Goal: Task Accomplishment & Management: Manage account settings

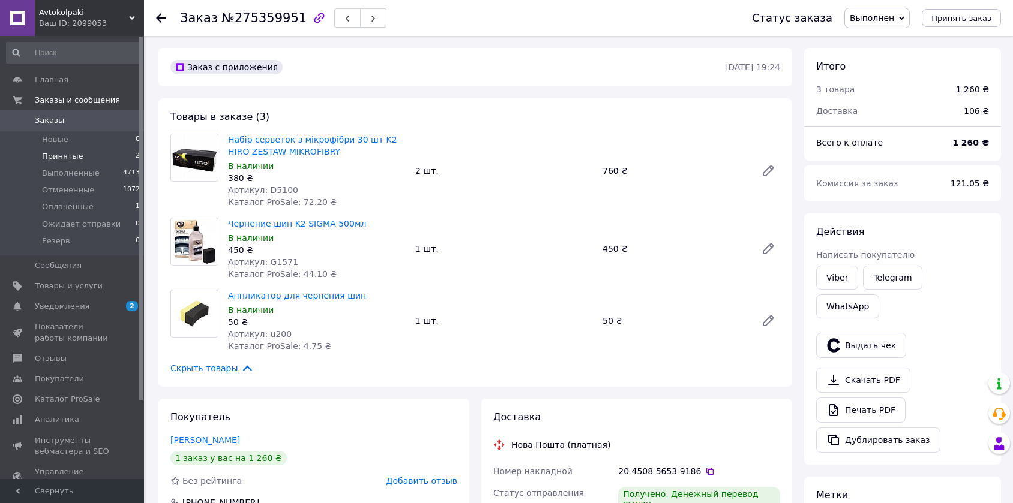
click at [94, 149] on li "Принятые 2" at bounding box center [73, 156] width 147 height 17
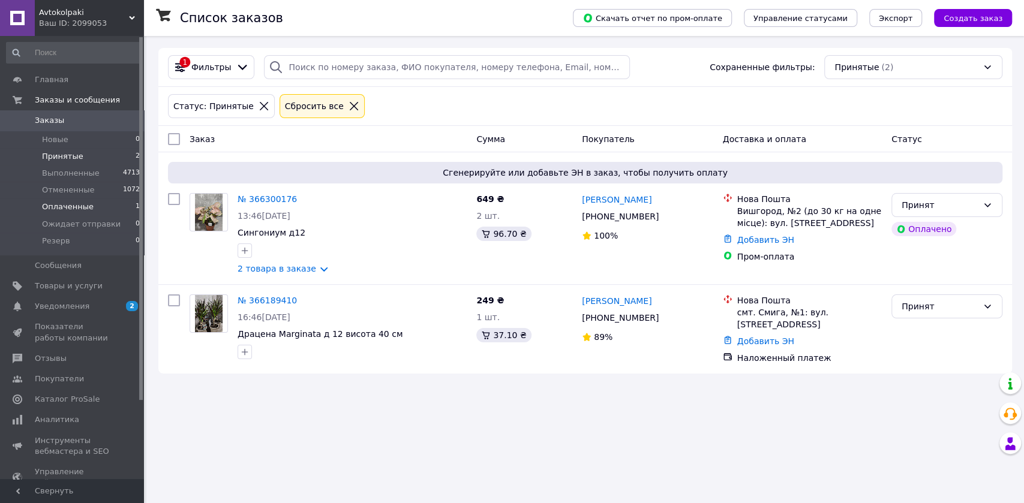
click at [94, 212] on li "Оплаченные 1" at bounding box center [73, 207] width 147 height 17
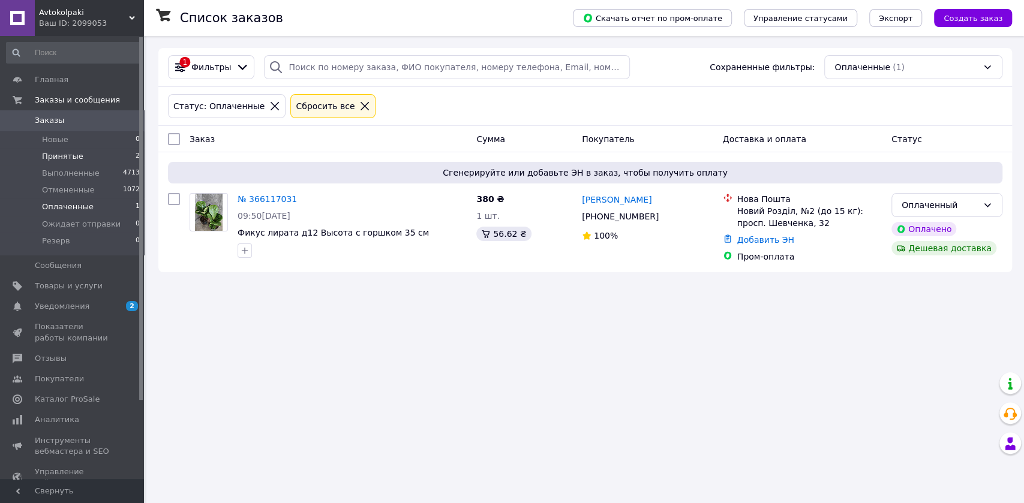
click at [104, 157] on li "Принятые 2" at bounding box center [73, 156] width 147 height 17
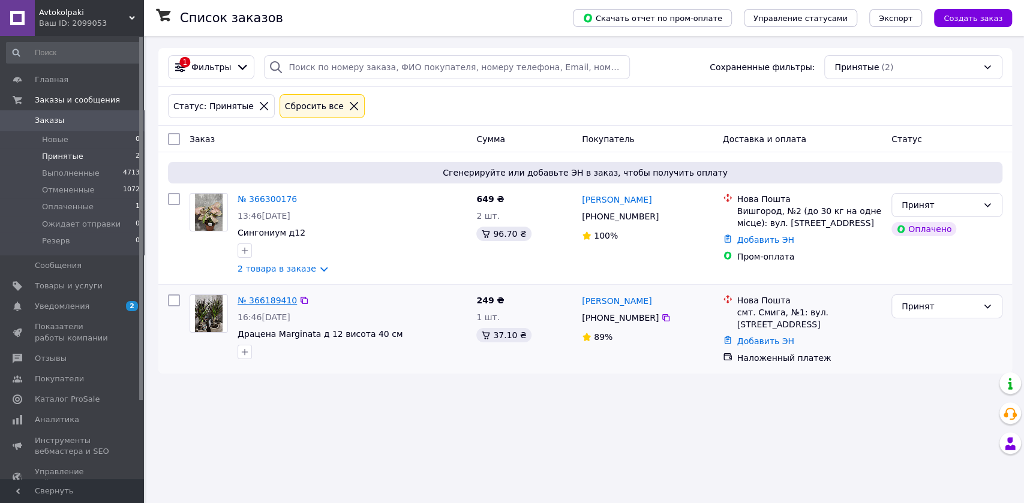
click at [259, 302] on link "№ 366189410" at bounding box center [267, 301] width 59 height 10
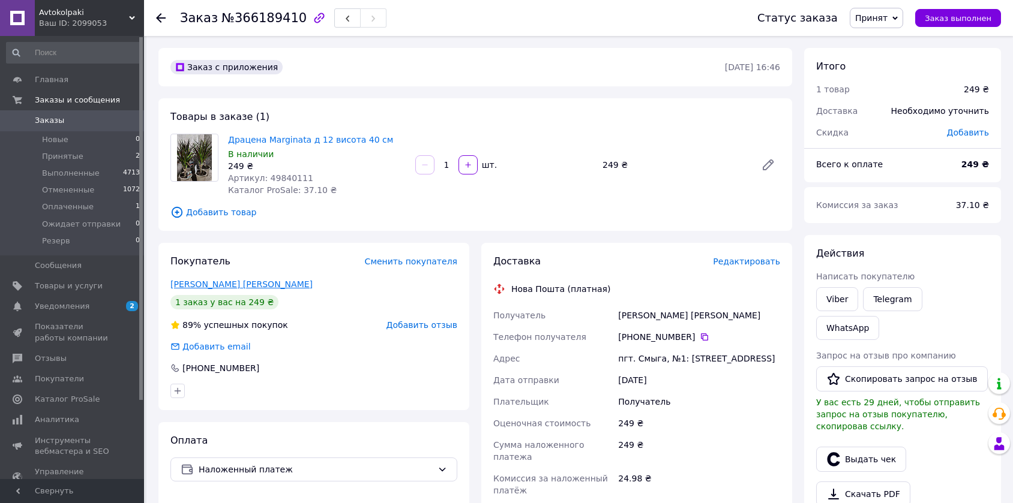
click at [211, 283] on link "[PERSON_NAME] [PERSON_NAME]" at bounding box center [241, 285] width 142 height 10
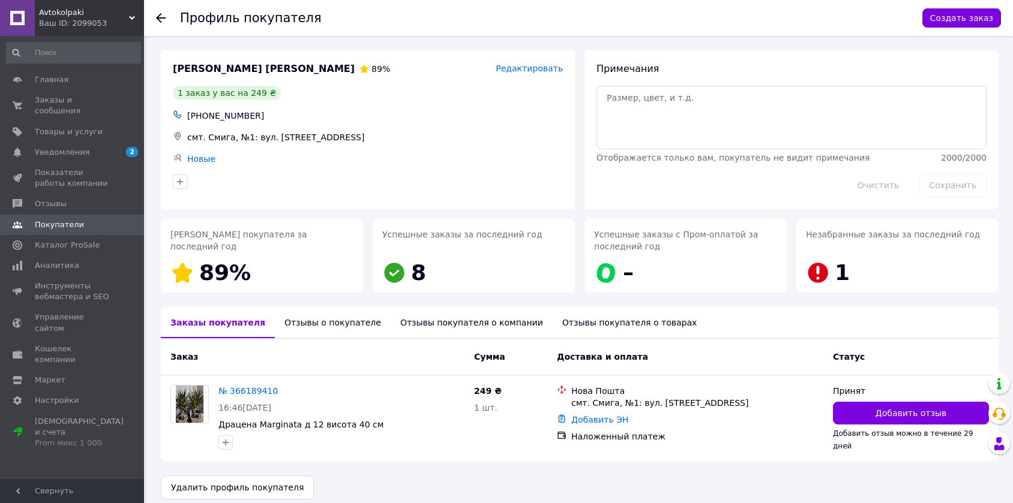
click at [316, 322] on div "Отзывы о покупателе" at bounding box center [333, 322] width 116 height 31
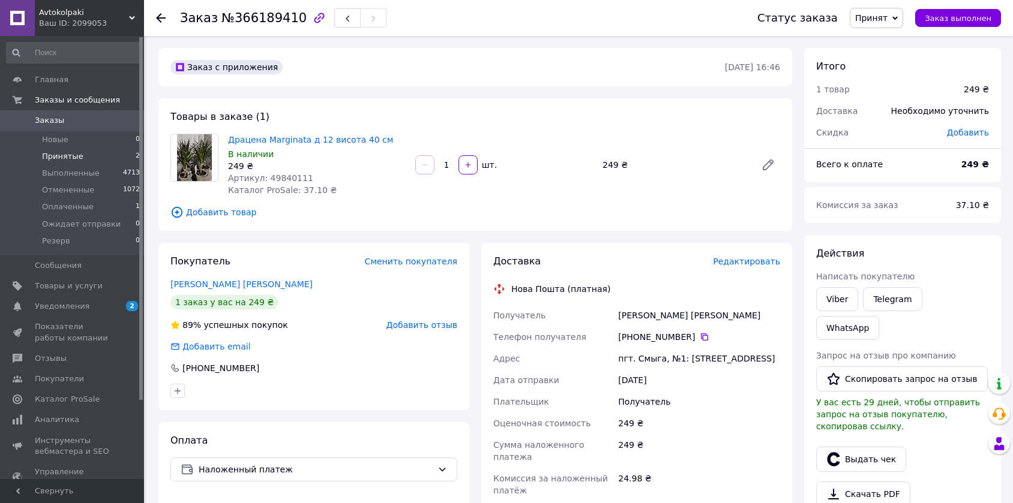
click at [101, 160] on li "Принятые 2" at bounding box center [73, 156] width 147 height 17
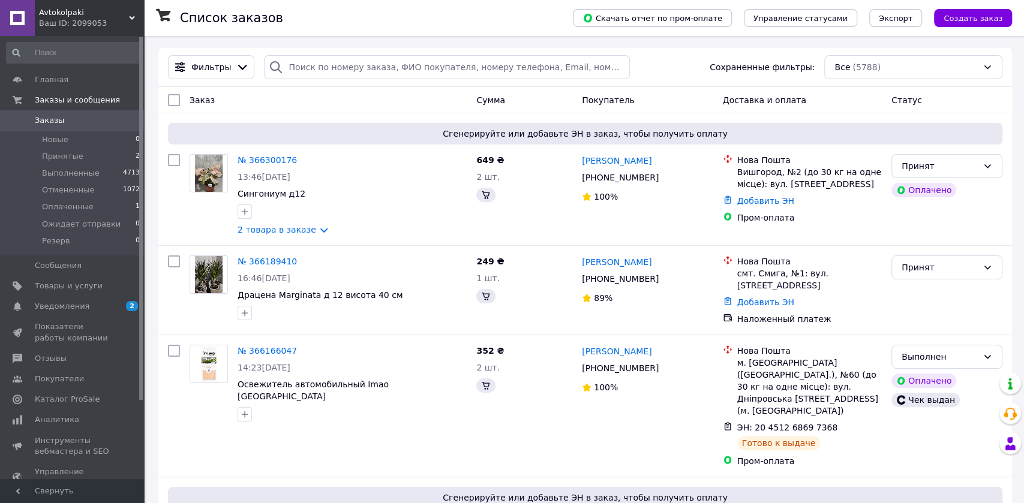
click at [83, 122] on span "Заказы" at bounding box center [73, 120] width 76 height 11
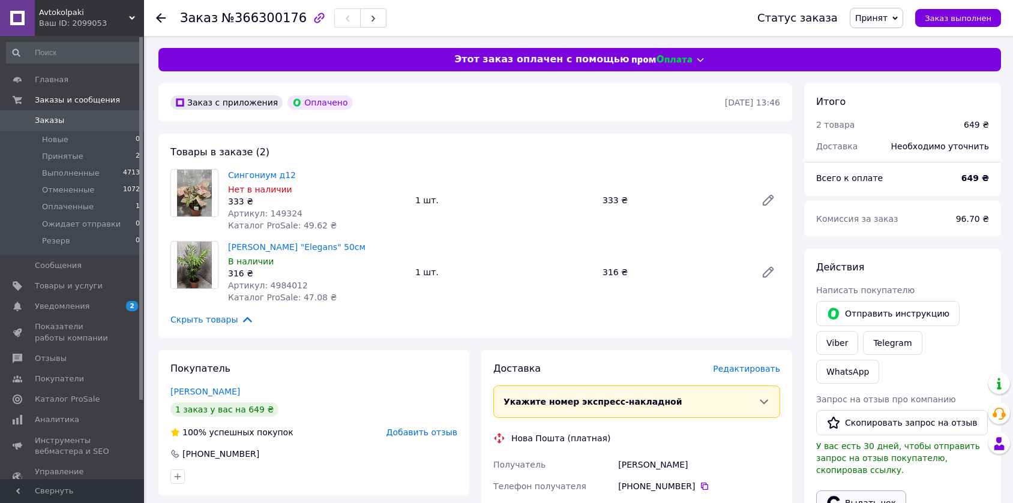
click at [871, 491] on button "Выдать чек" at bounding box center [861, 503] width 90 height 25
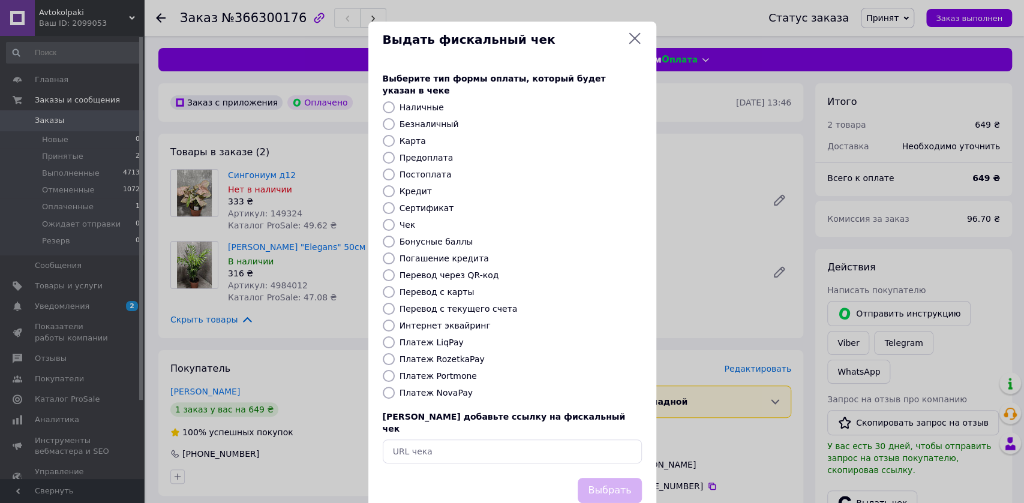
click at [423, 355] on label "Платеж RozetkaPay" at bounding box center [442, 360] width 85 height 10
click at [395, 353] on input "Платеж RozetkaPay" at bounding box center [389, 359] width 12 height 12
radio input "true"
click at [607, 478] on button "Выбрать" at bounding box center [610, 491] width 64 height 26
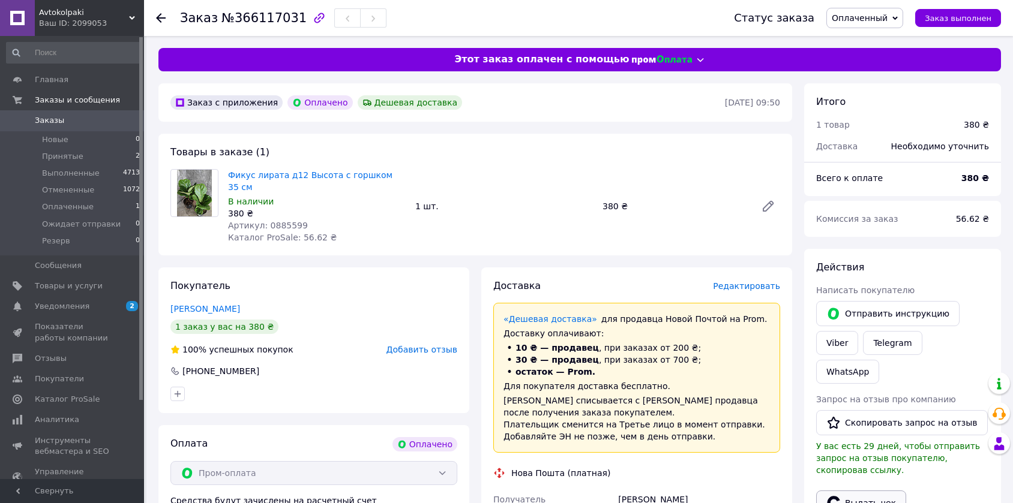
scroll to position [67, 0]
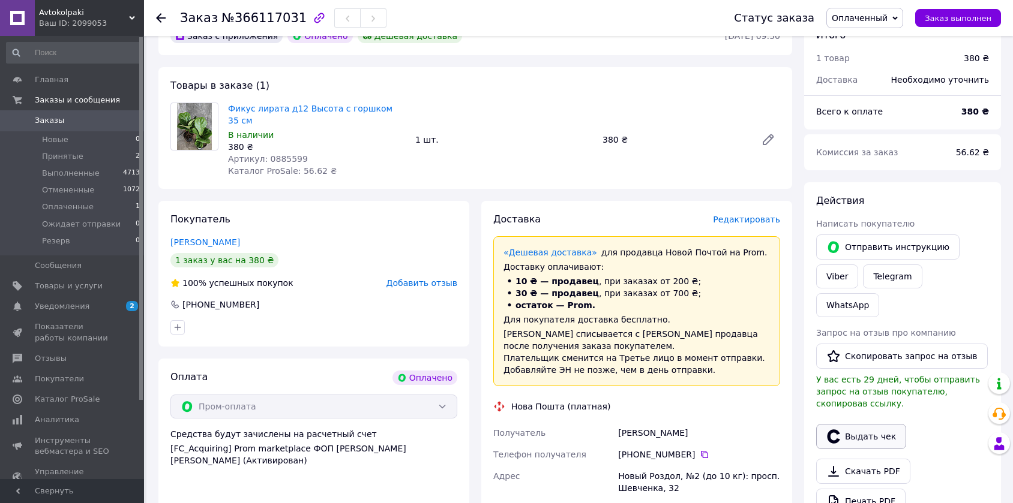
click at [869, 424] on button "Выдать чек" at bounding box center [861, 436] width 90 height 25
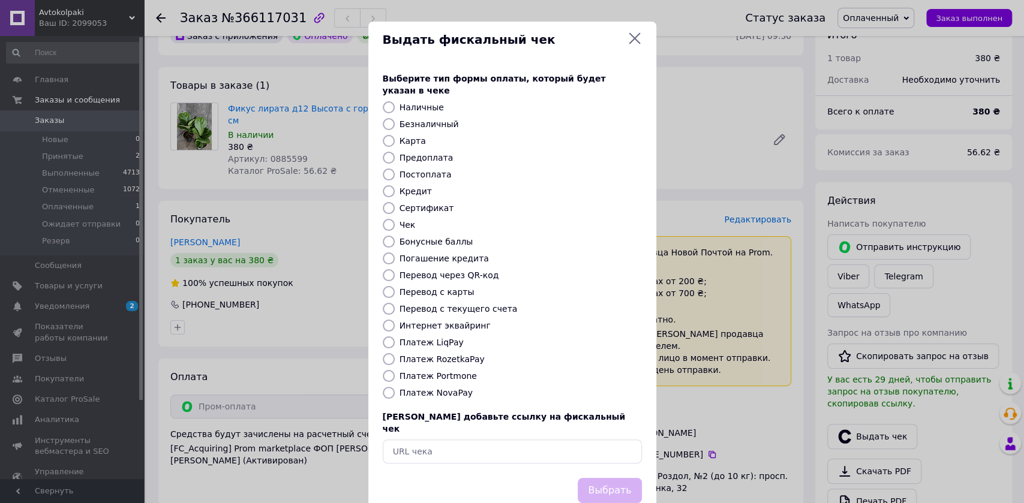
click at [415, 355] on label "Платеж RozetkaPay" at bounding box center [442, 360] width 85 height 10
click at [395, 353] on input "Платеж RozetkaPay" at bounding box center [389, 359] width 12 height 12
radio input "true"
click at [619, 478] on button "Выбрать" at bounding box center [610, 491] width 64 height 26
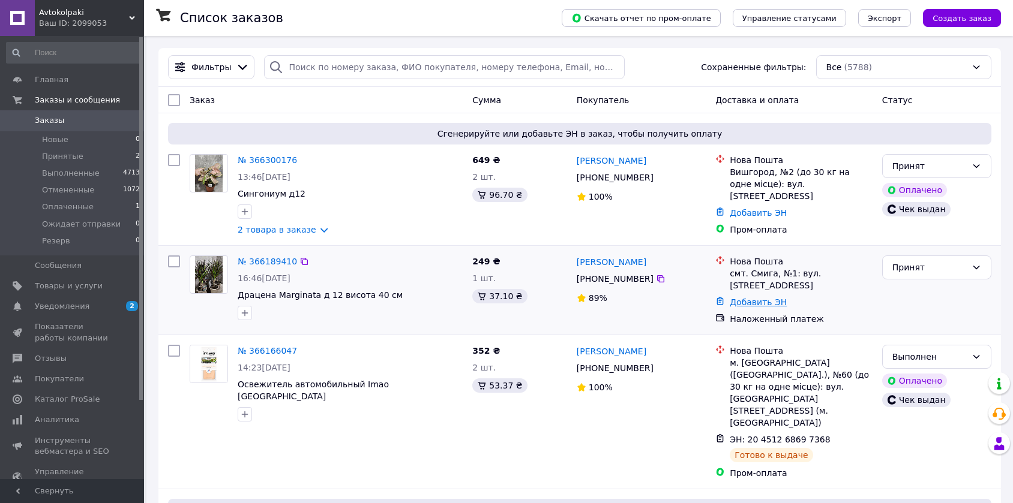
click at [736, 298] on link "Добавить ЭН" at bounding box center [758, 303] width 57 height 10
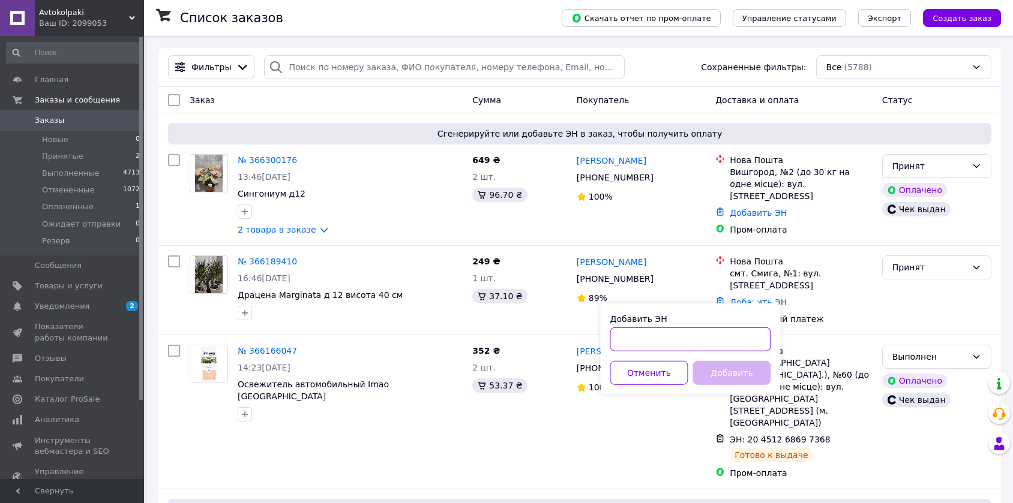
click at [643, 344] on input "Добавить ЭН" at bounding box center [690, 340] width 161 height 24
paste input "20451269170591"
type input "20451269170591"
click at [720, 371] on button "Добавить" at bounding box center [732, 373] width 78 height 24
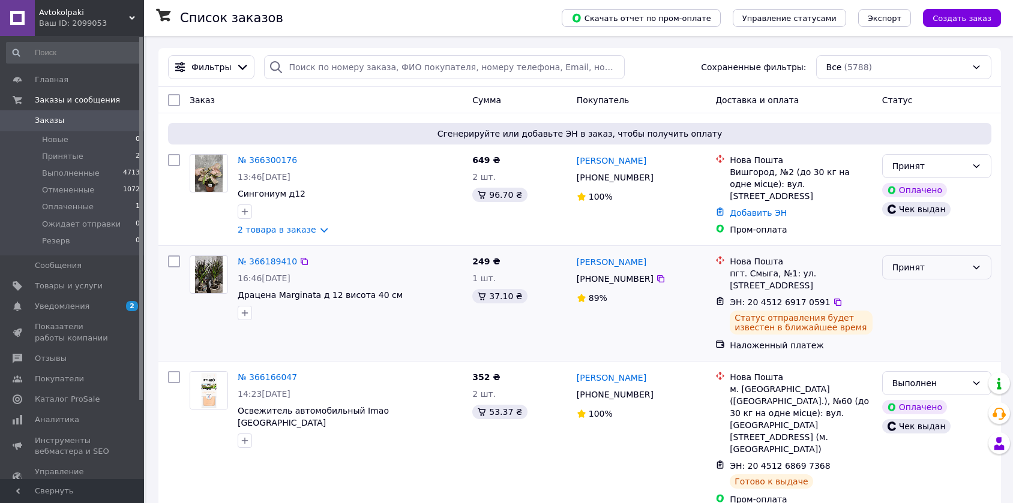
click at [917, 266] on div "Принят" at bounding box center [929, 267] width 74 height 13
click at [913, 298] on li "Выполнен" at bounding box center [937, 294] width 108 height 22
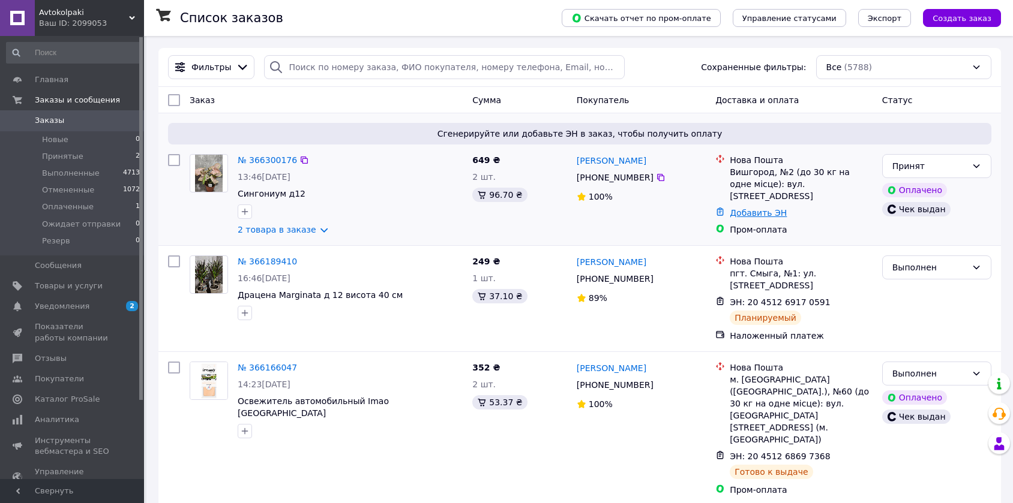
click at [754, 208] on link "Добавить ЭН" at bounding box center [758, 213] width 57 height 10
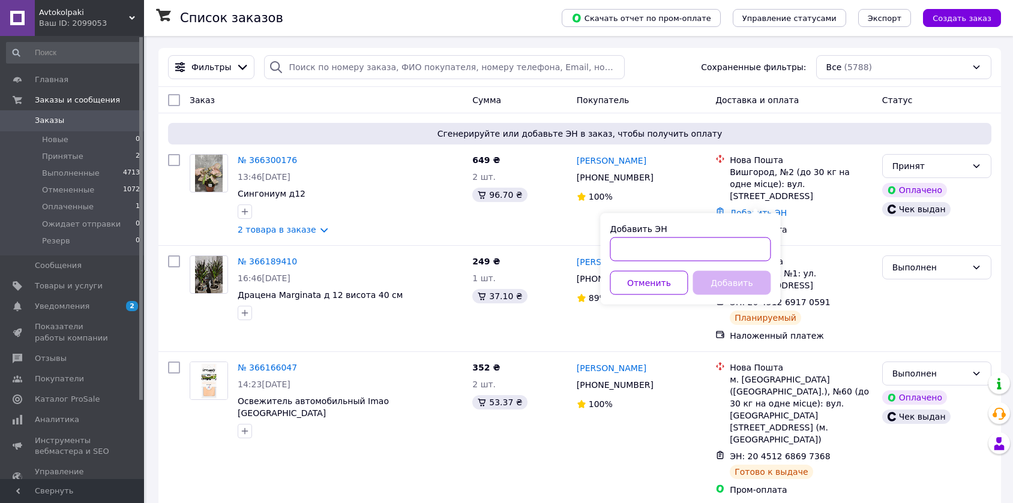
click at [672, 257] on input "Добавить ЭН" at bounding box center [690, 250] width 161 height 24
paste input "20451269171603"
type input "20451269171603"
click at [730, 287] on button "Добавить" at bounding box center [732, 283] width 78 height 24
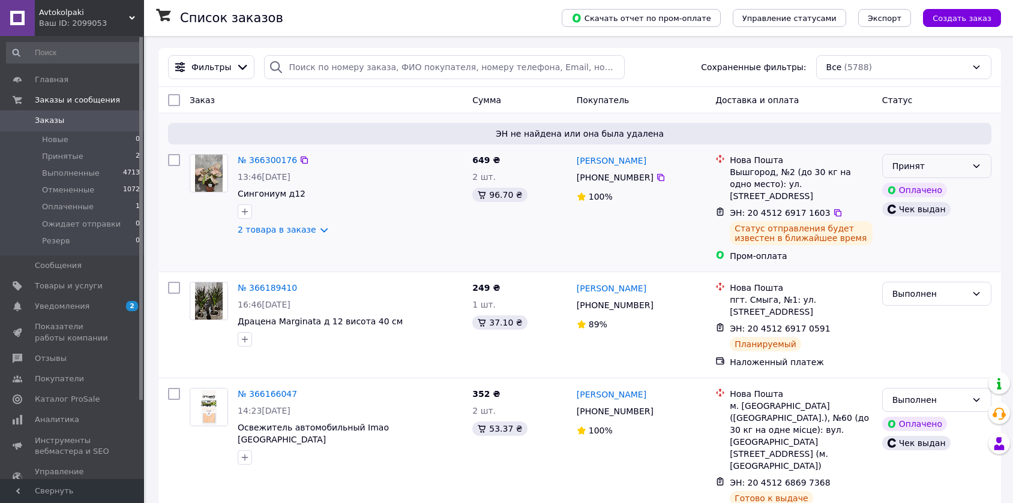
click at [934, 173] on div "Принят" at bounding box center [936, 166] width 109 height 24
click at [922, 197] on li "Выполнен" at bounding box center [937, 192] width 108 height 22
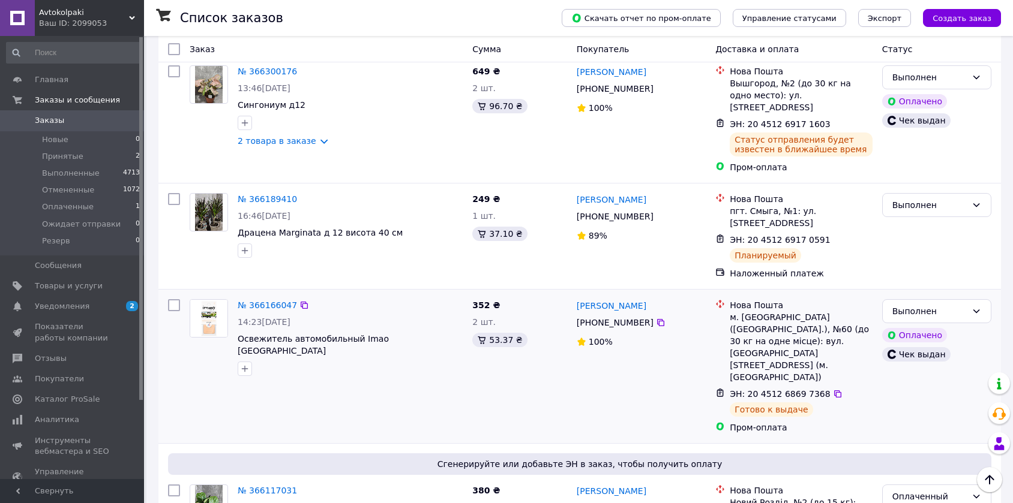
scroll to position [67, 0]
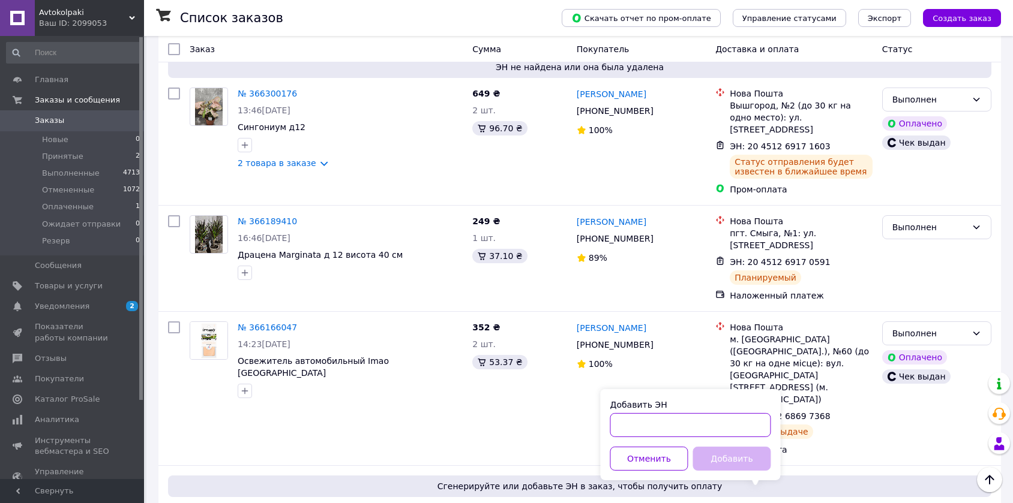
click at [675, 420] on input "Добавить ЭН" at bounding box center [690, 425] width 161 height 24
paste input "20451269172147"
type input "20451269172147"
click at [733, 457] on button "Добавить" at bounding box center [732, 459] width 78 height 24
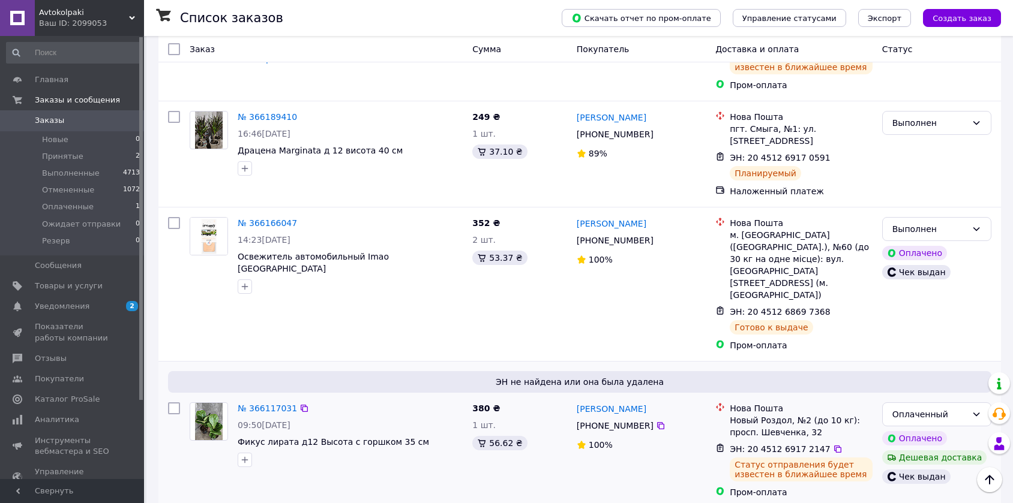
scroll to position [200, 0]
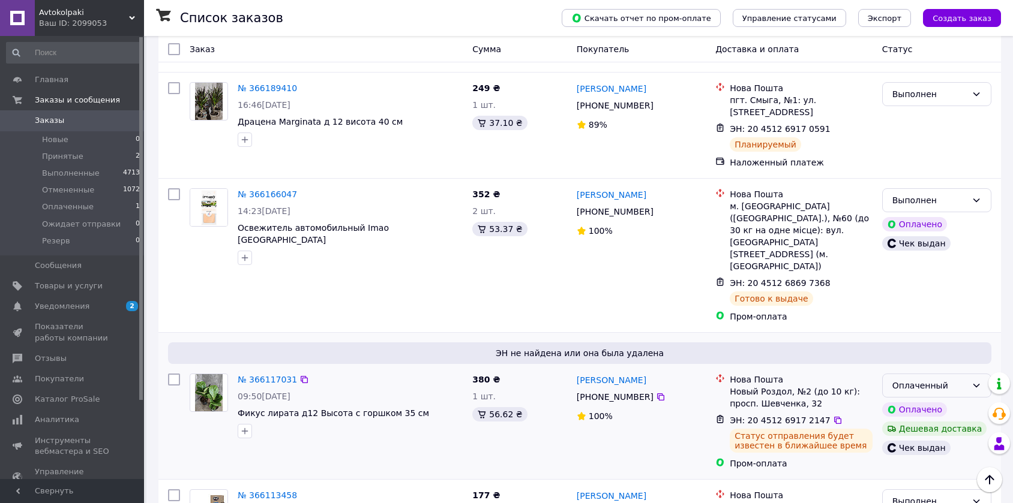
click at [928, 379] on div "Оплаченный" at bounding box center [929, 385] width 74 height 13
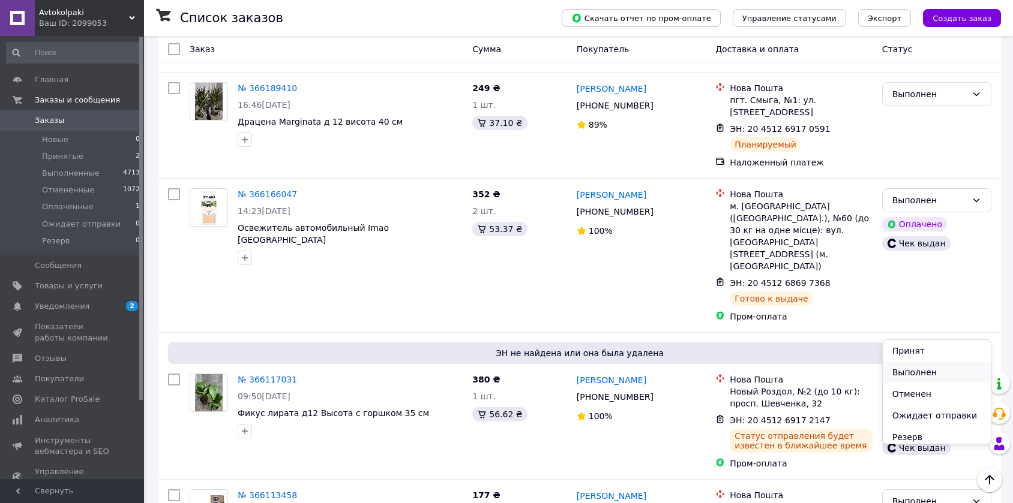
click at [922, 375] on li "Выполнен" at bounding box center [937, 373] width 108 height 22
